Goal: Task Accomplishment & Management: Manage account settings

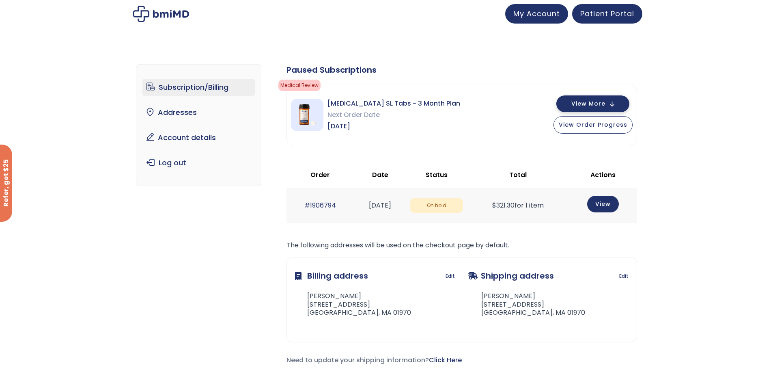
click at [587, 99] on button "View More" at bounding box center [592, 103] width 73 height 17
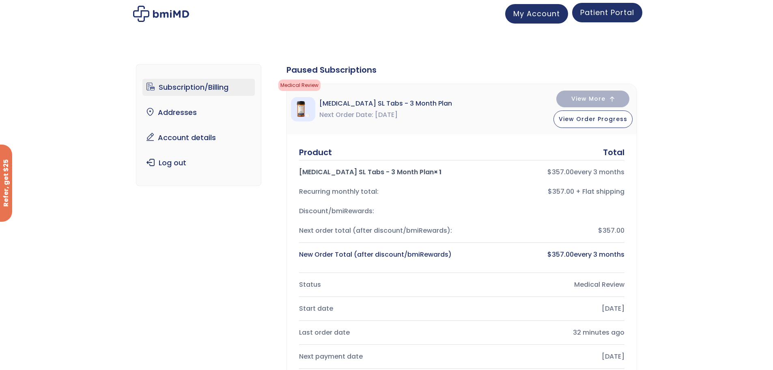
click at [616, 15] on span "Patient Portal" at bounding box center [607, 12] width 54 height 10
